Goal: Information Seeking & Learning: Learn about a topic

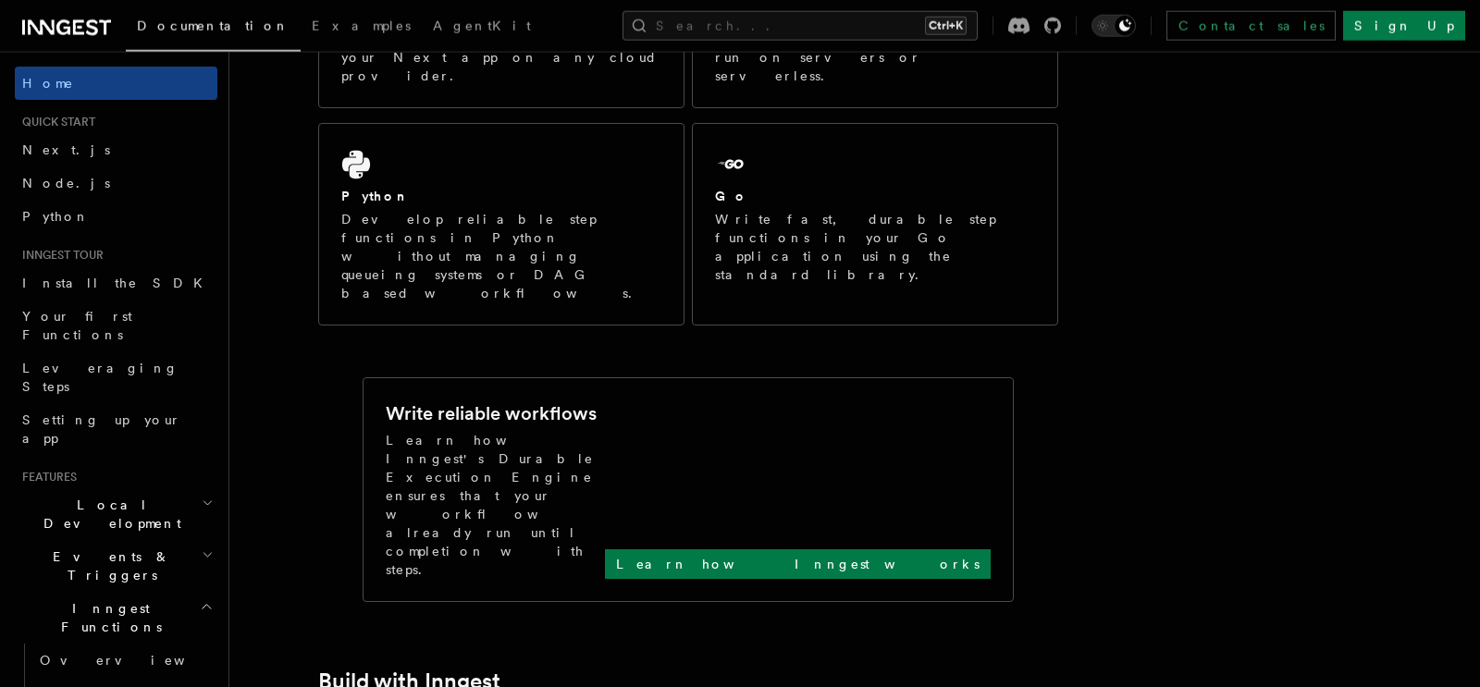
scroll to position [511, 0]
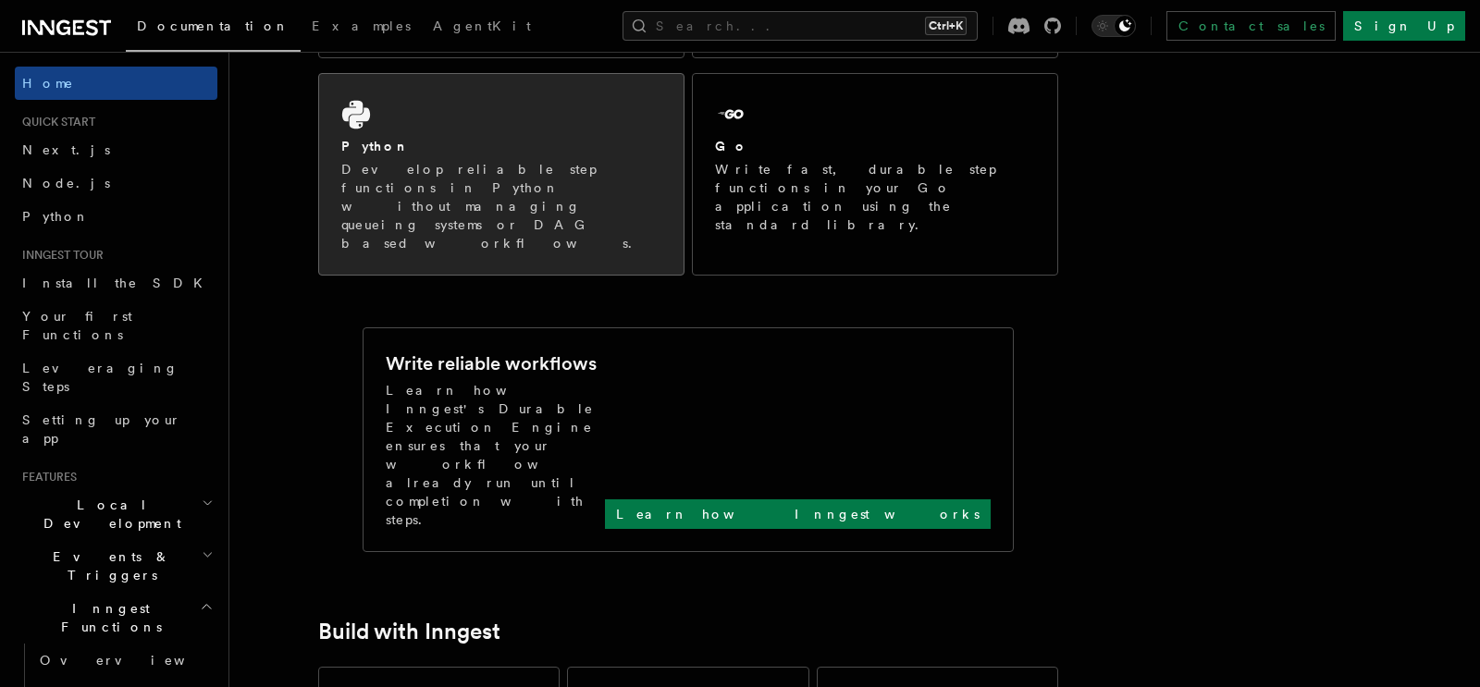
click at [500, 90] on div "Python Develop reliable step functions in Python without managing queueing syst…" at bounding box center [501, 174] width 365 height 201
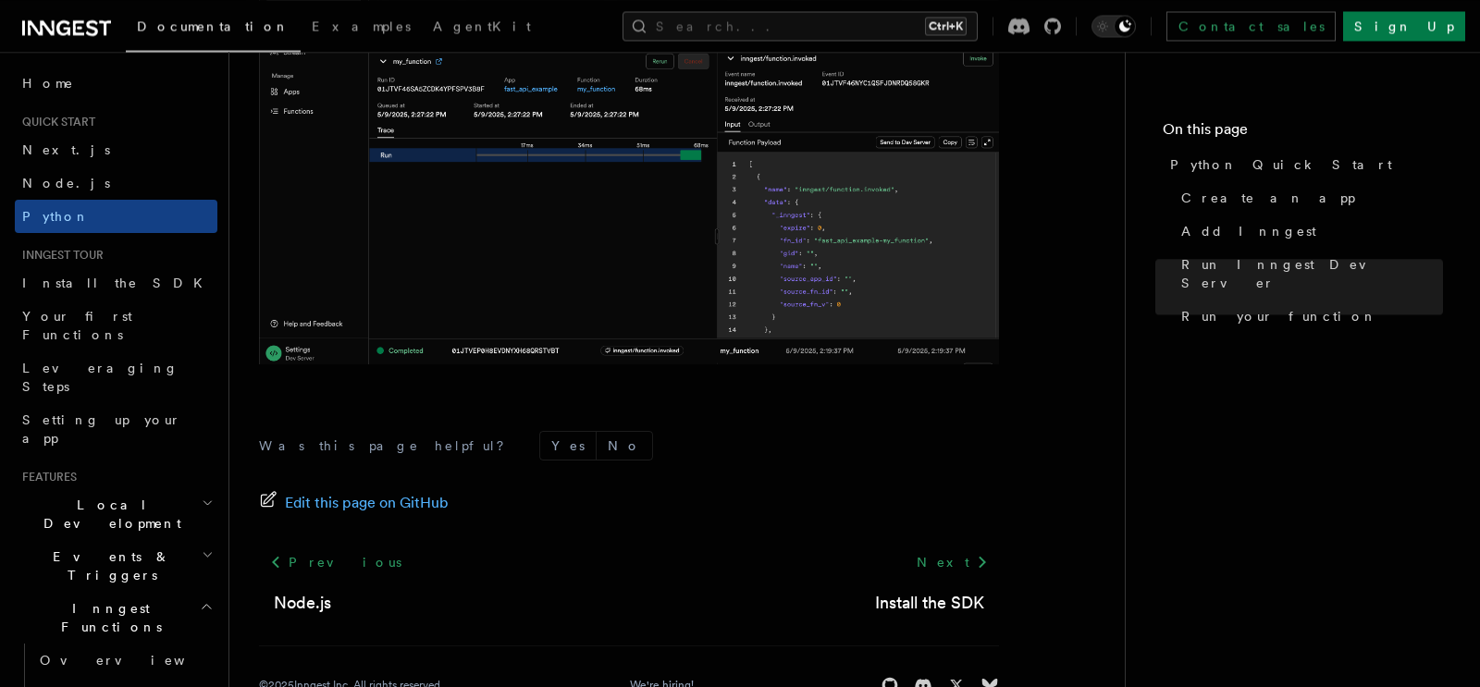
scroll to position [3992, 0]
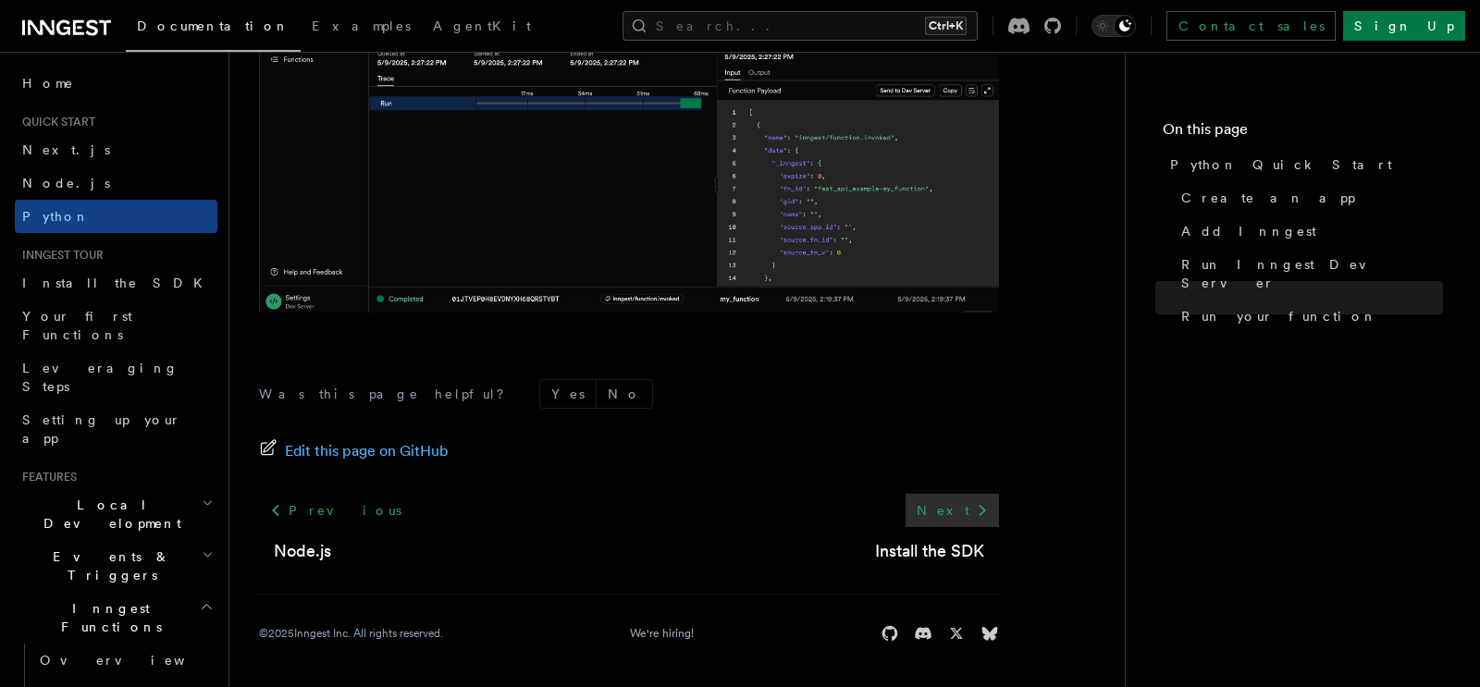
click at [961, 511] on link "Next" at bounding box center [952, 510] width 93 height 33
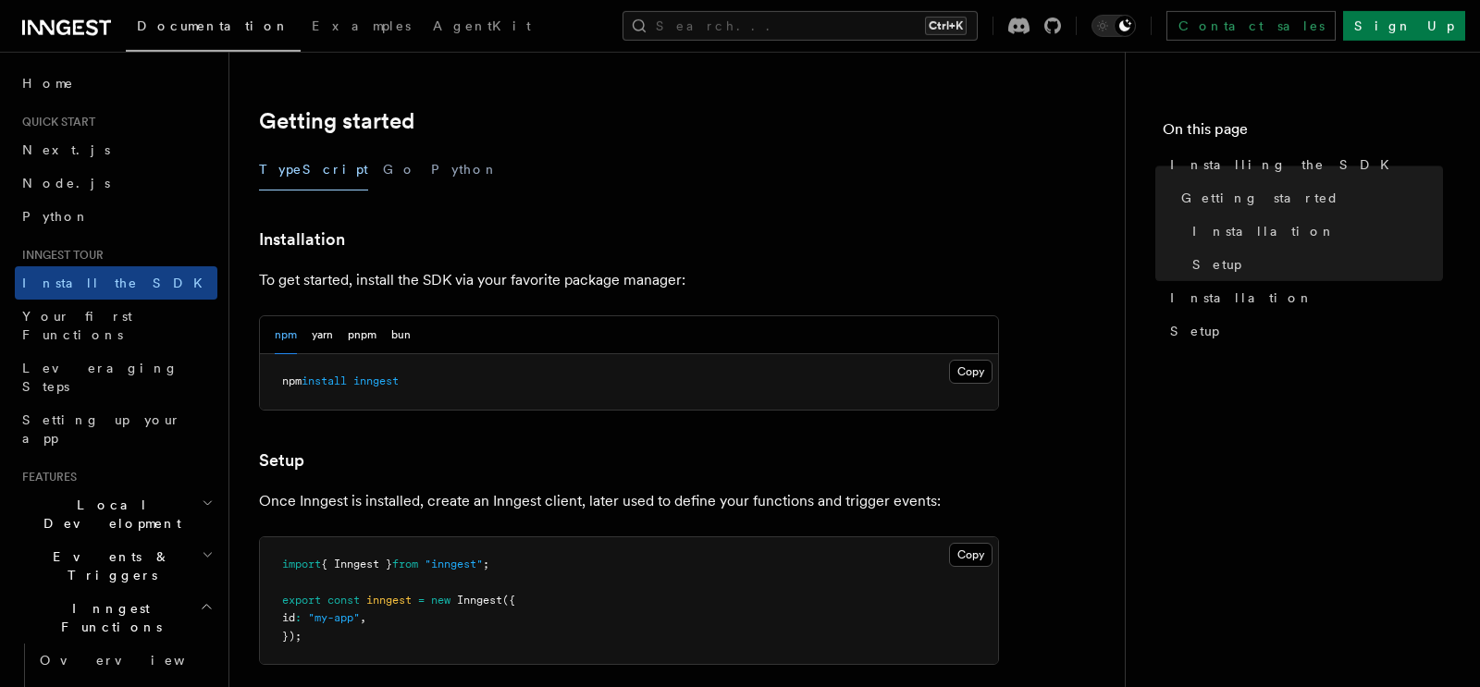
scroll to position [342, 0]
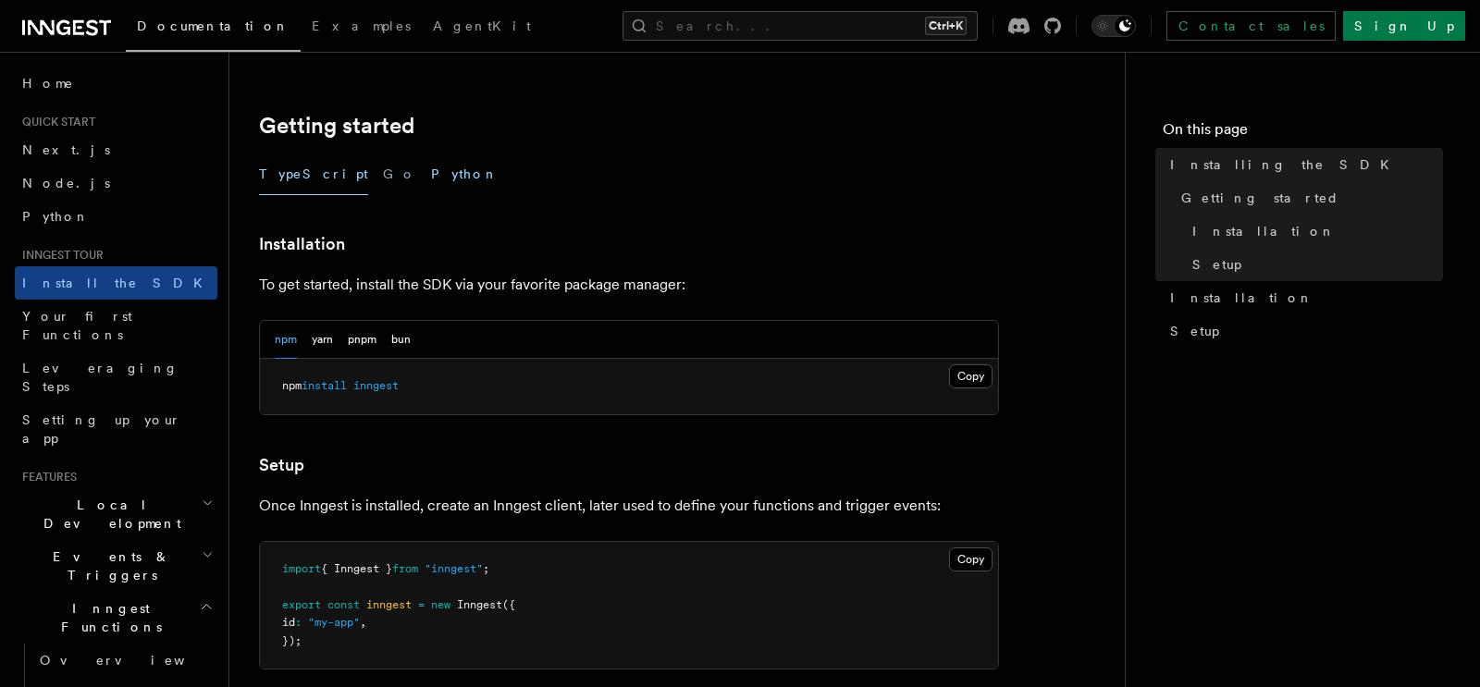
click at [431, 173] on button "Python" at bounding box center [465, 175] width 68 height 42
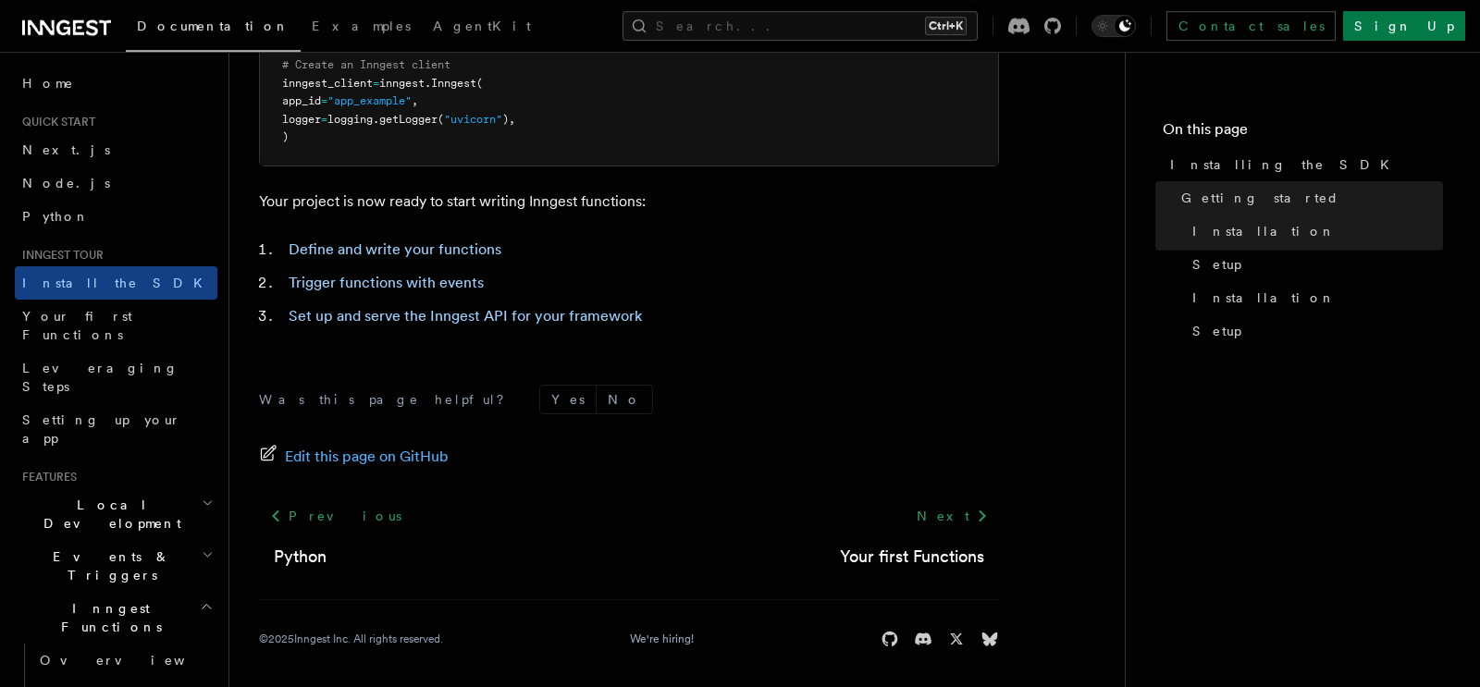
scroll to position [871, 0]
